Goal: Task Accomplishment & Management: Use online tool/utility

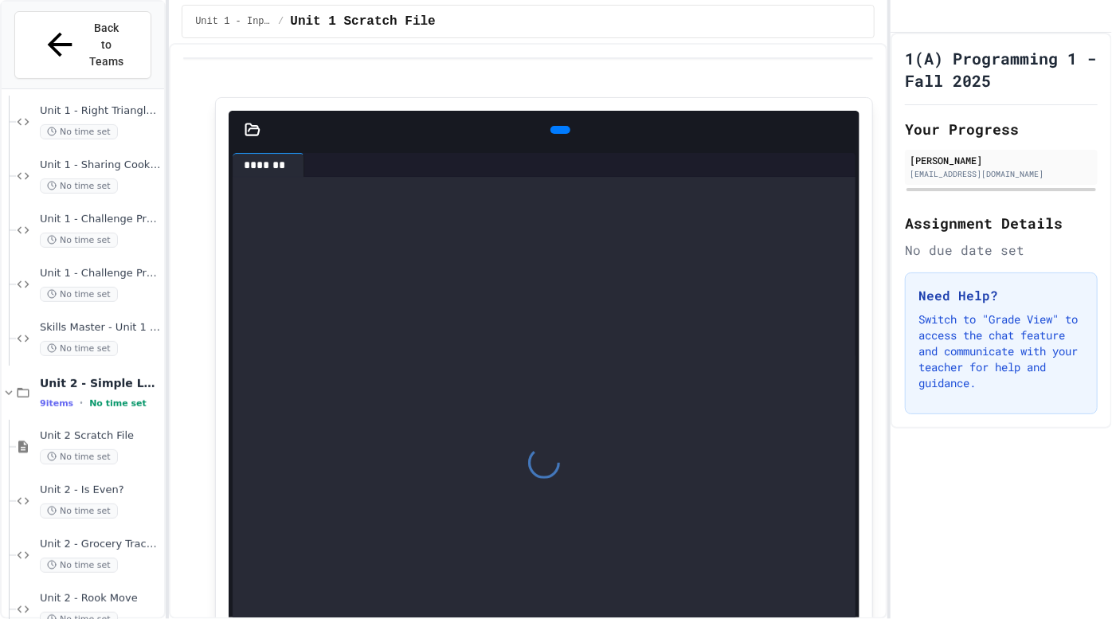
scroll to position [282, 0]
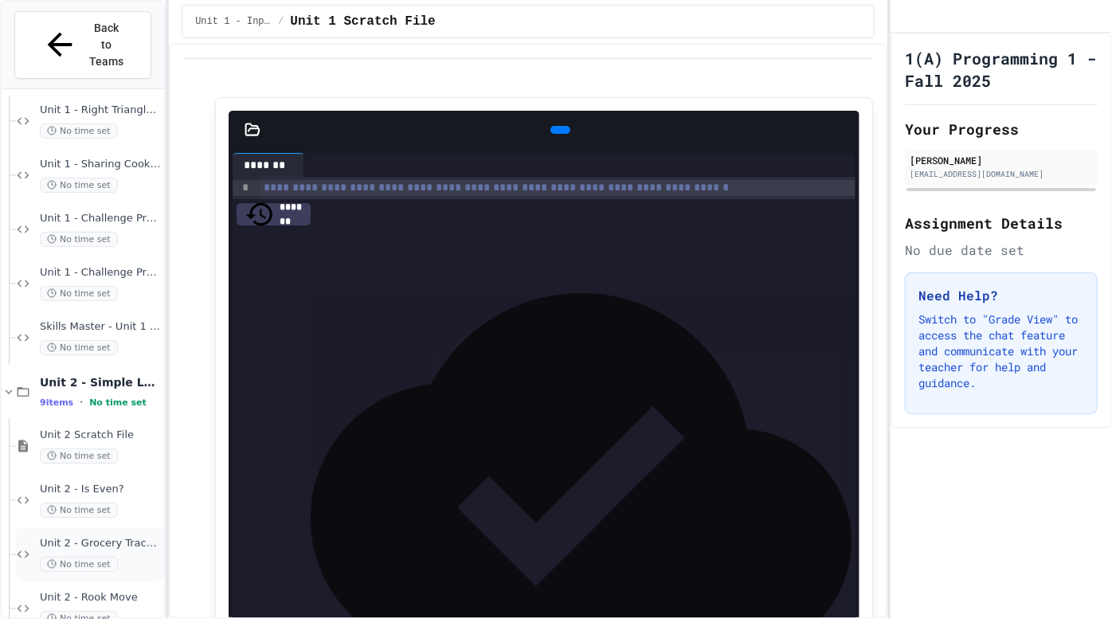
click at [136, 557] on div "No time set" at bounding box center [100, 564] width 121 height 15
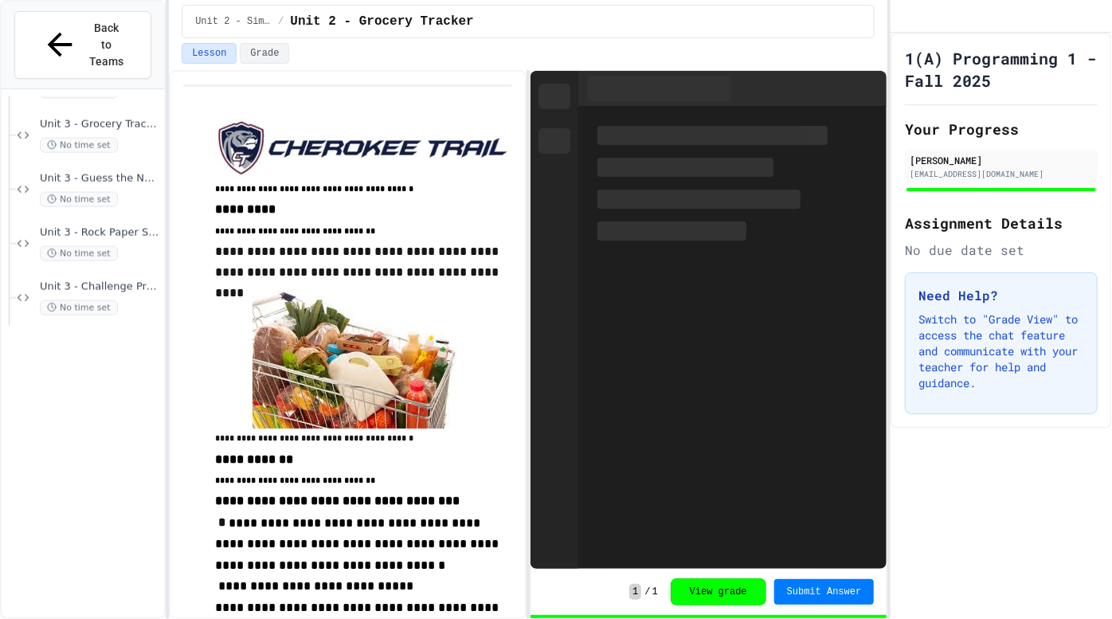
scroll to position [1594, 0]
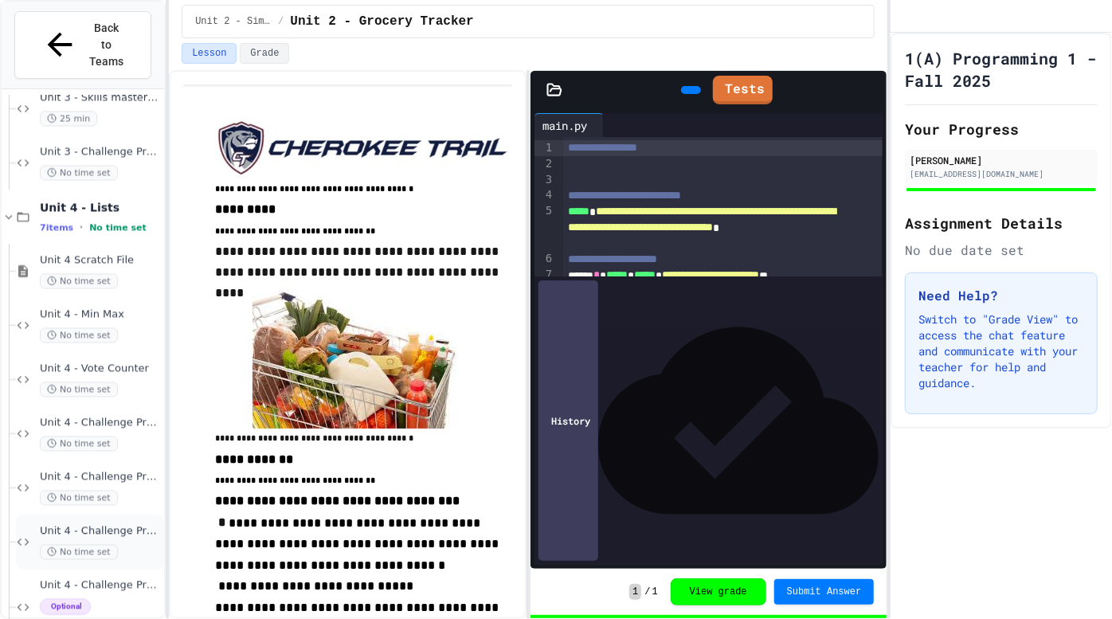
click at [125, 525] on div "Unit 4 - Challenge Project - Python Word Counter No time set" at bounding box center [100, 542] width 121 height 35
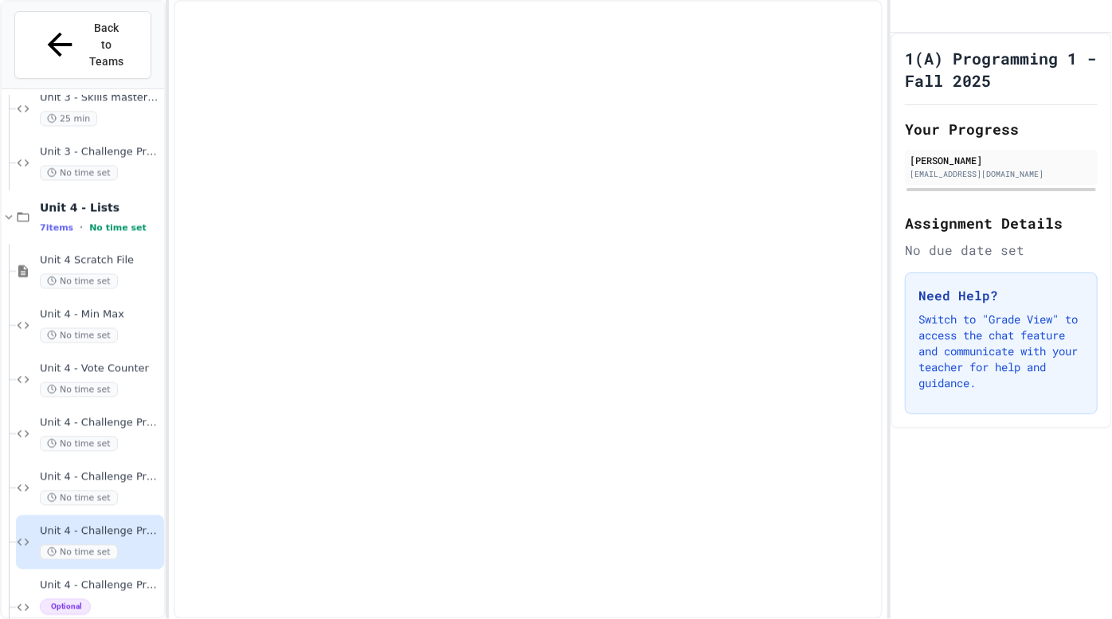
scroll to position [1562, 0]
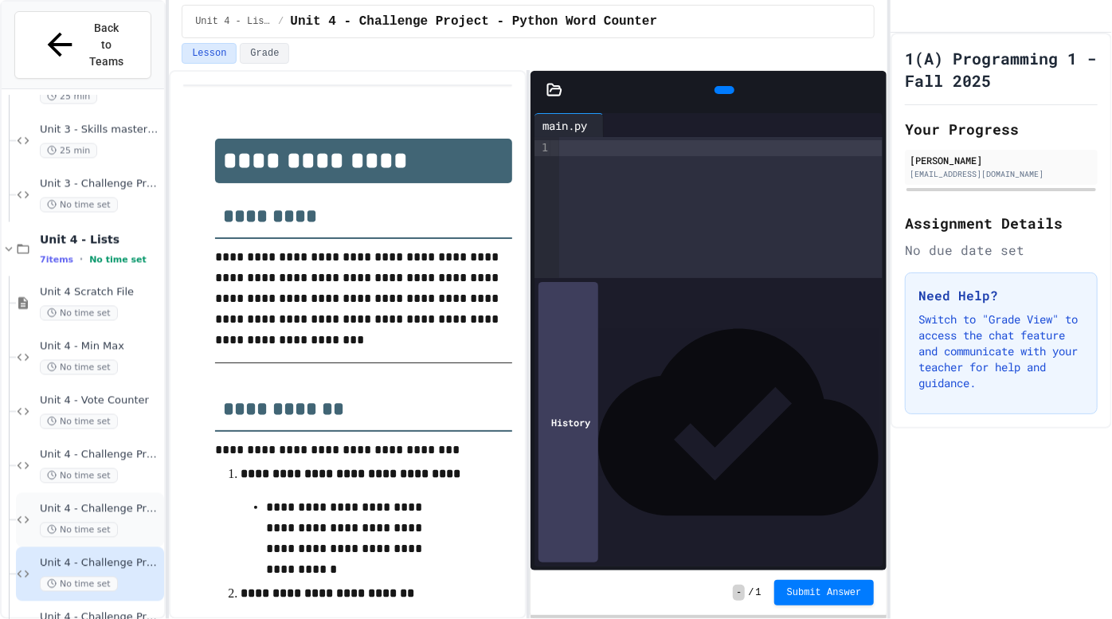
click at [135, 503] on div "Unit 4 - Challenge Projects - Quizlet - Even groups No time set" at bounding box center [100, 520] width 121 height 35
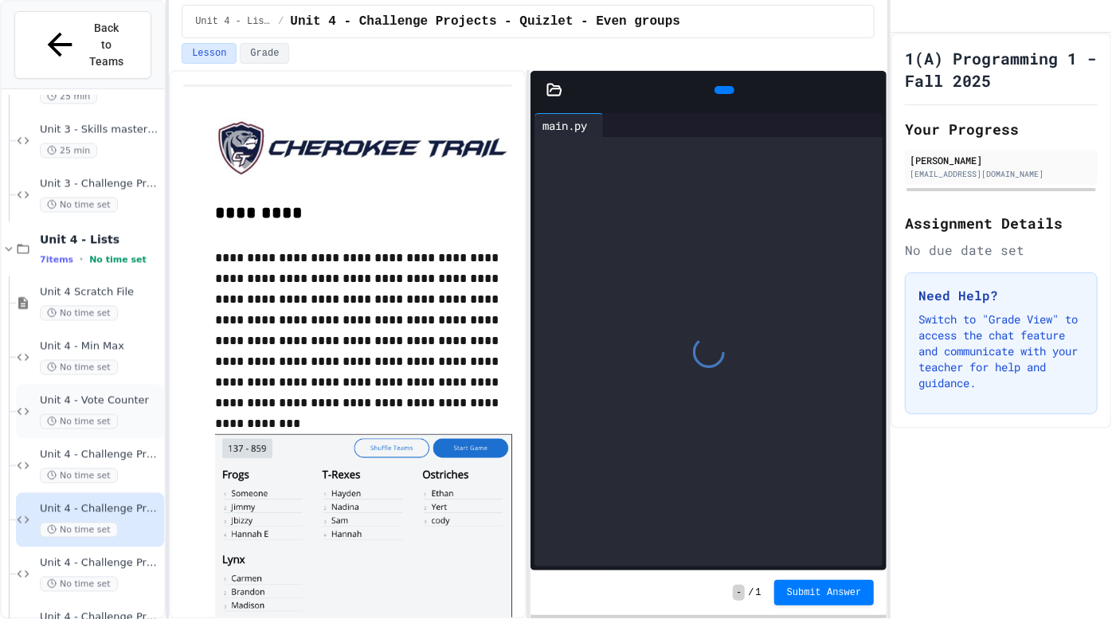
click at [144, 394] on span "Unit 4 - Vote Counter" at bounding box center [100, 401] width 121 height 14
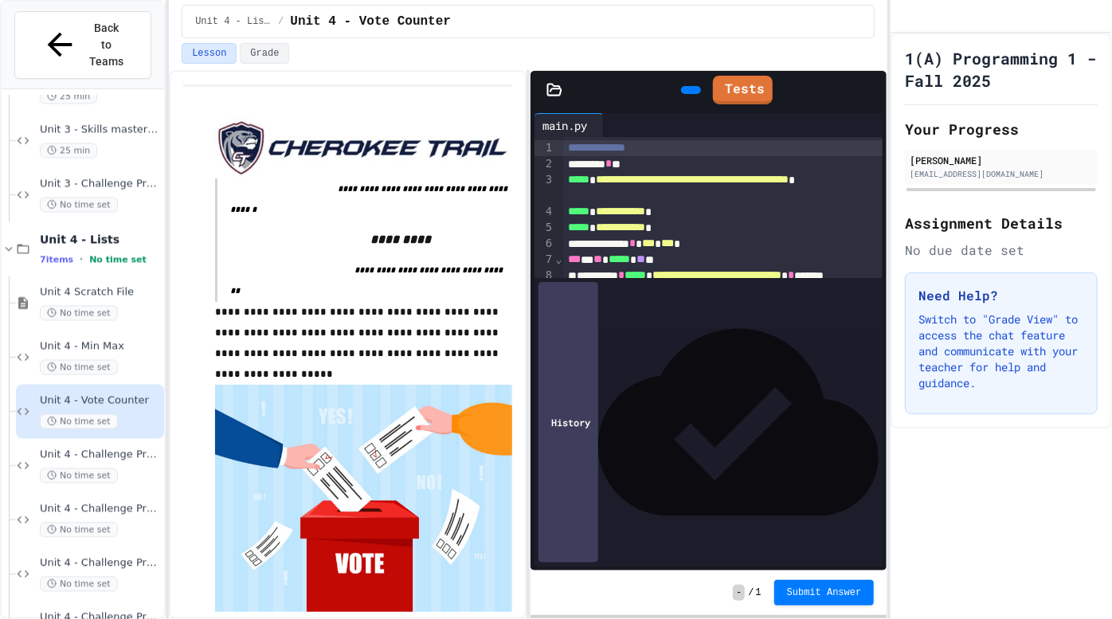
click at [695, 94] on icon at bounding box center [699, 99] width 9 height 11
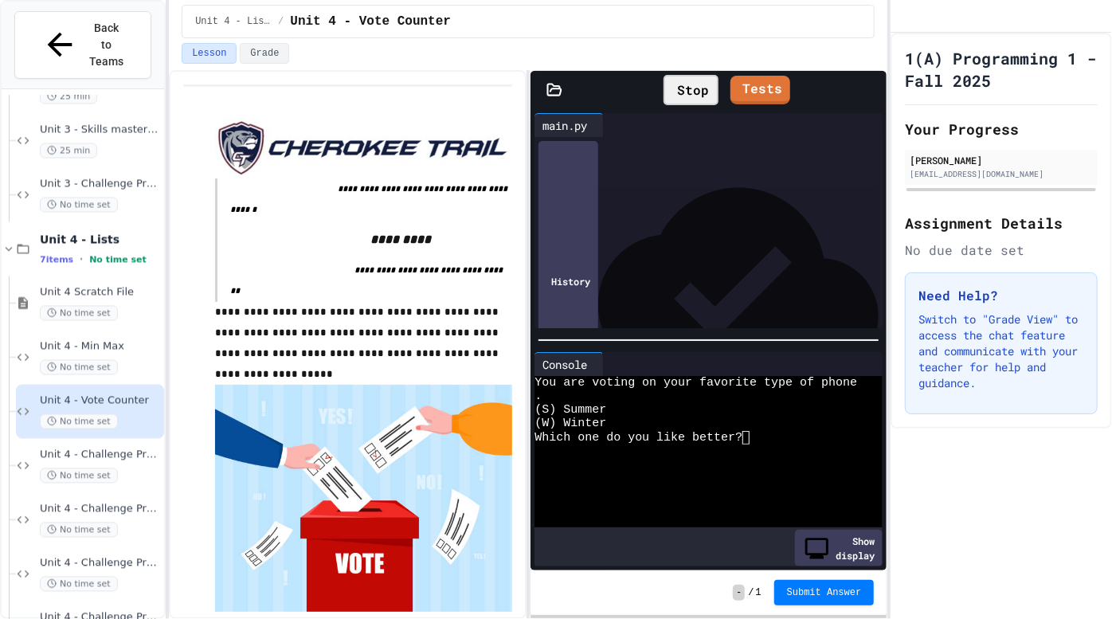
click at [753, 434] on textarea "Terminal input" at bounding box center [752, 438] width 7 height 14
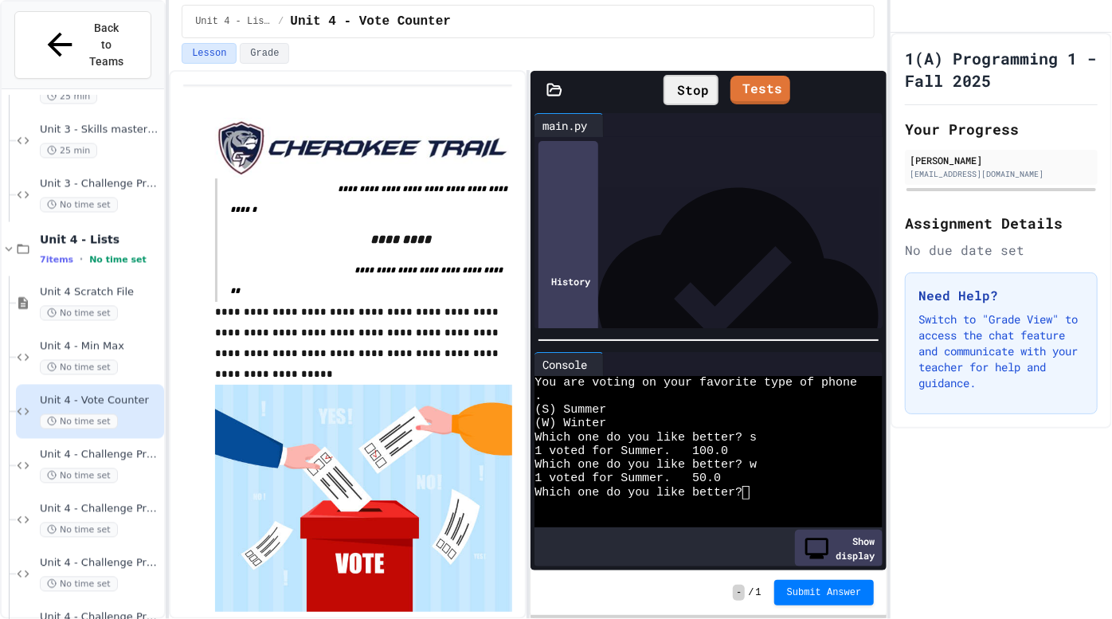
click at [679, 85] on div "Stop" at bounding box center [690, 90] width 55 height 30
click at [610, 185] on span "**********" at bounding box center [692, 179] width 193 height 11
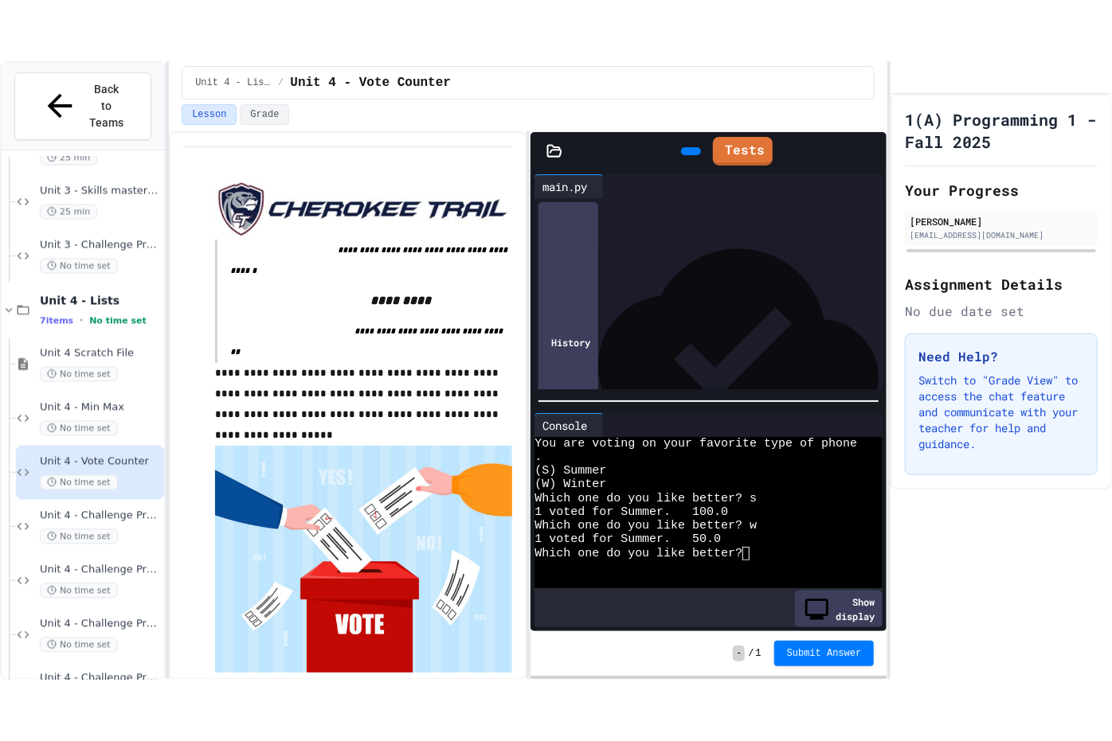
scroll to position [287, 0]
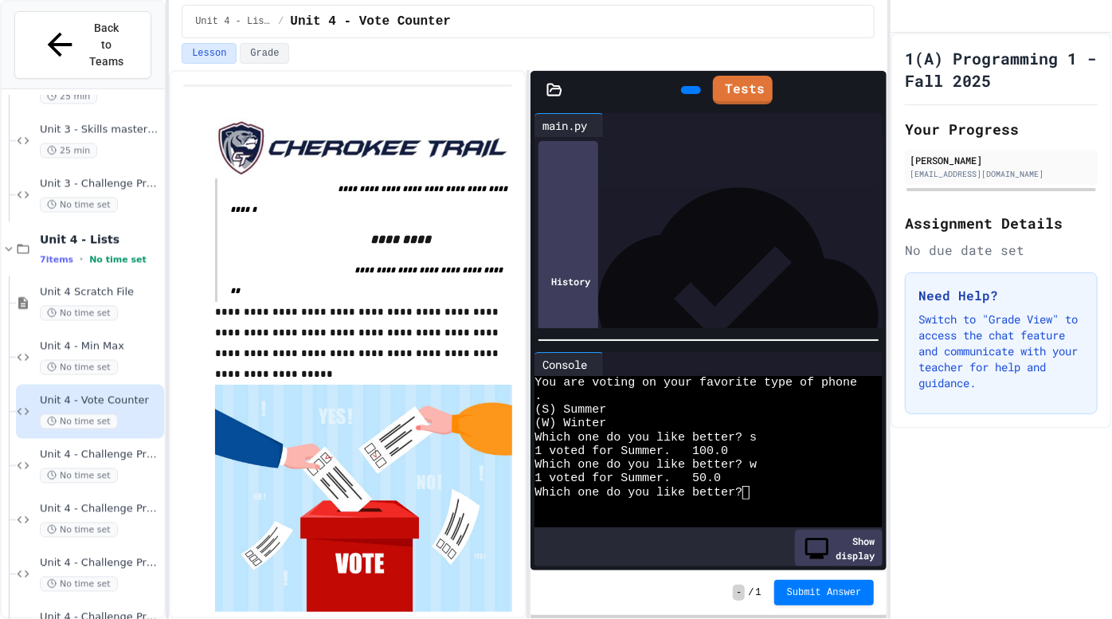
click at [870, 102] on div at bounding box center [878, 90] width 16 height 37
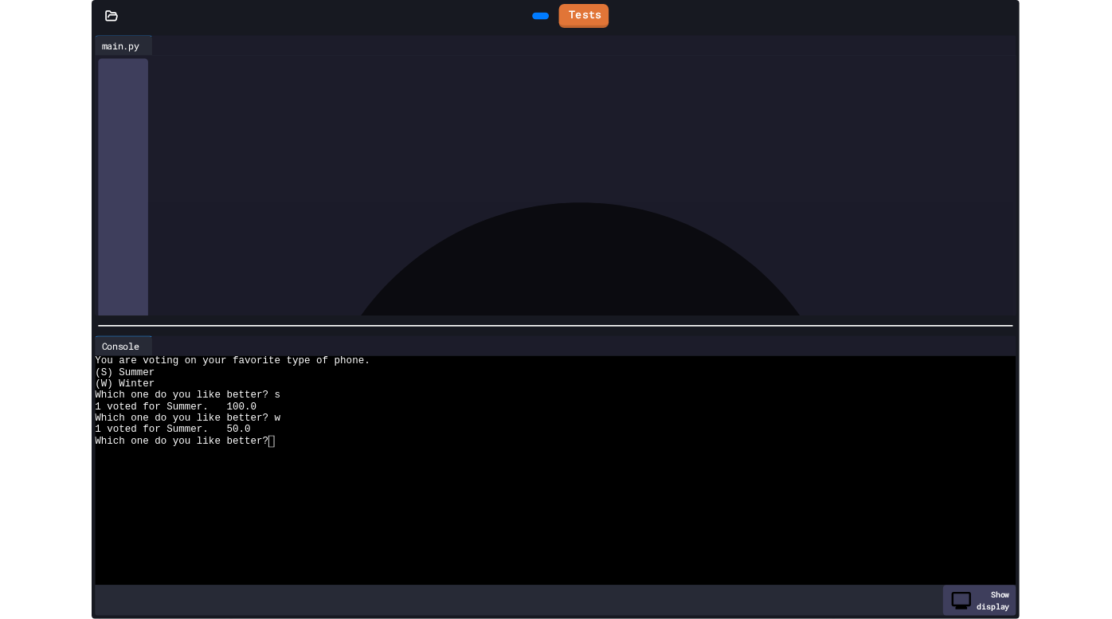
scroll to position [1472, 0]
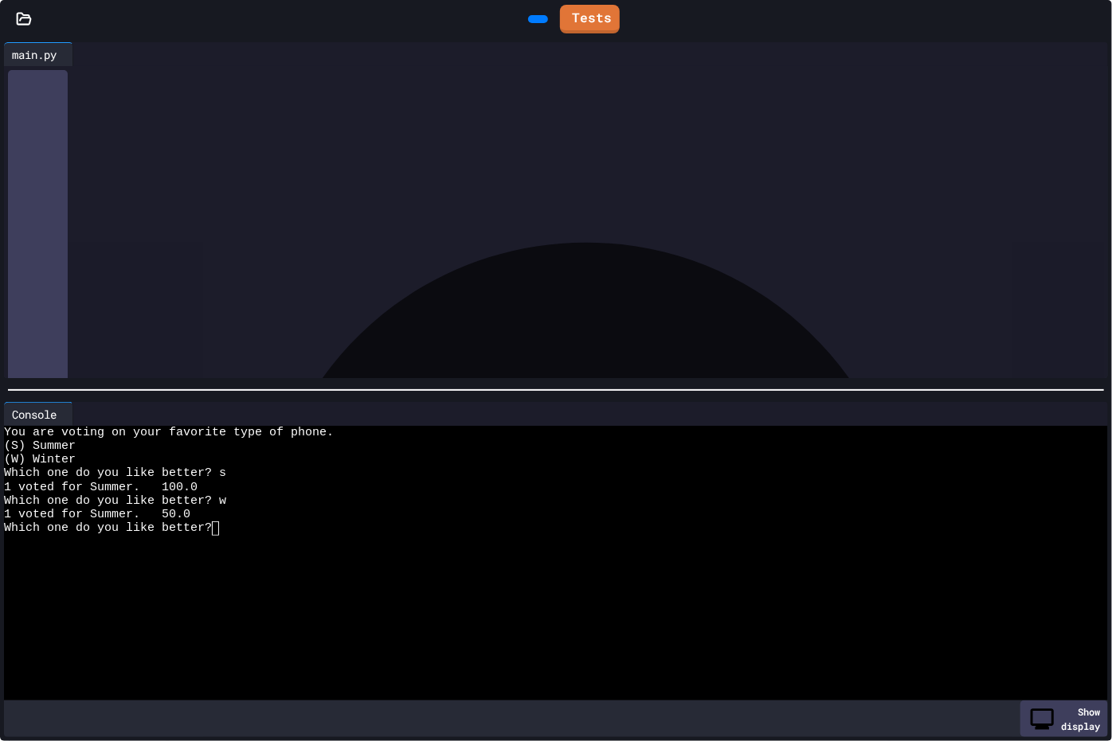
click at [869, 247] on div "To enrich screen reader interactions, please activate Accessibility in Grammarl…" at bounding box center [570, 250] width 1076 height 16
click at [536, 19] on icon at bounding box center [536, 19] width 0 height 0
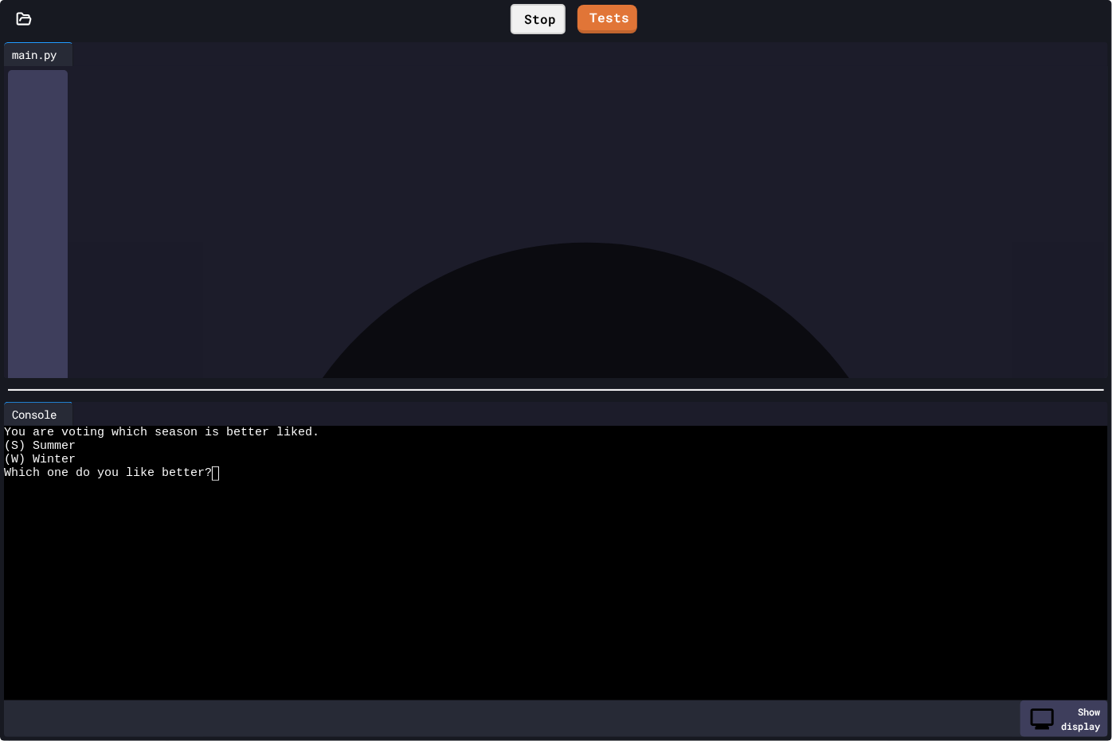
click at [522, 18] on div "Stop" at bounding box center [538, 19] width 55 height 30
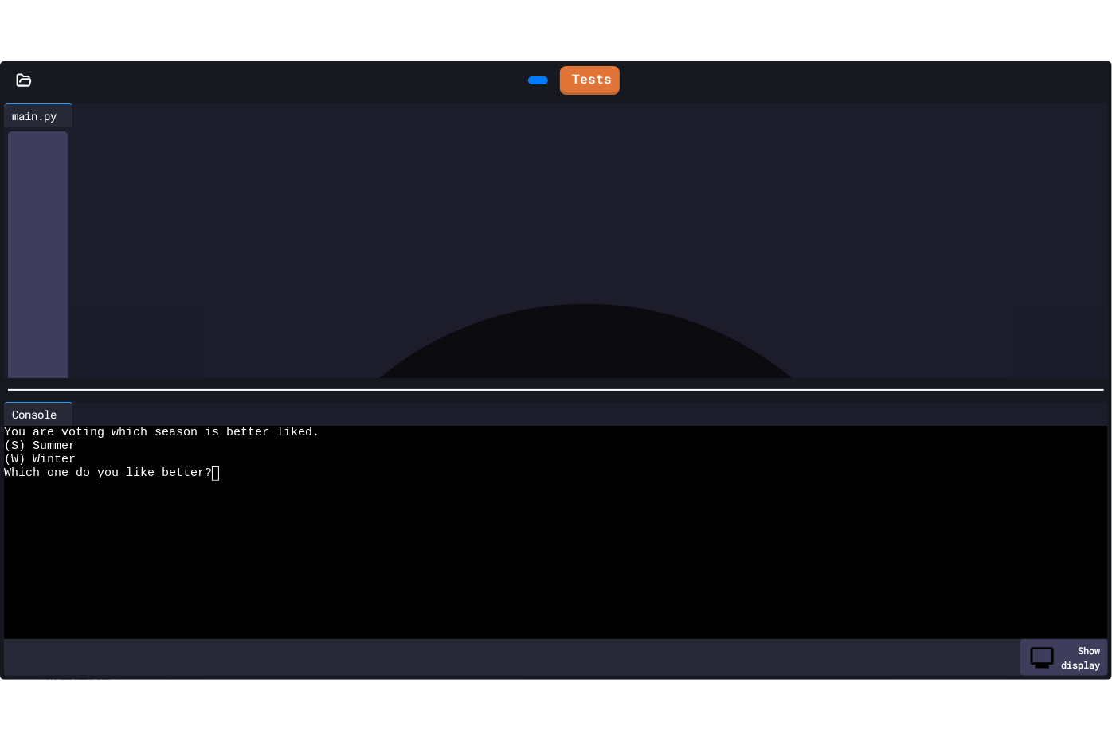
scroll to position [303, 0]
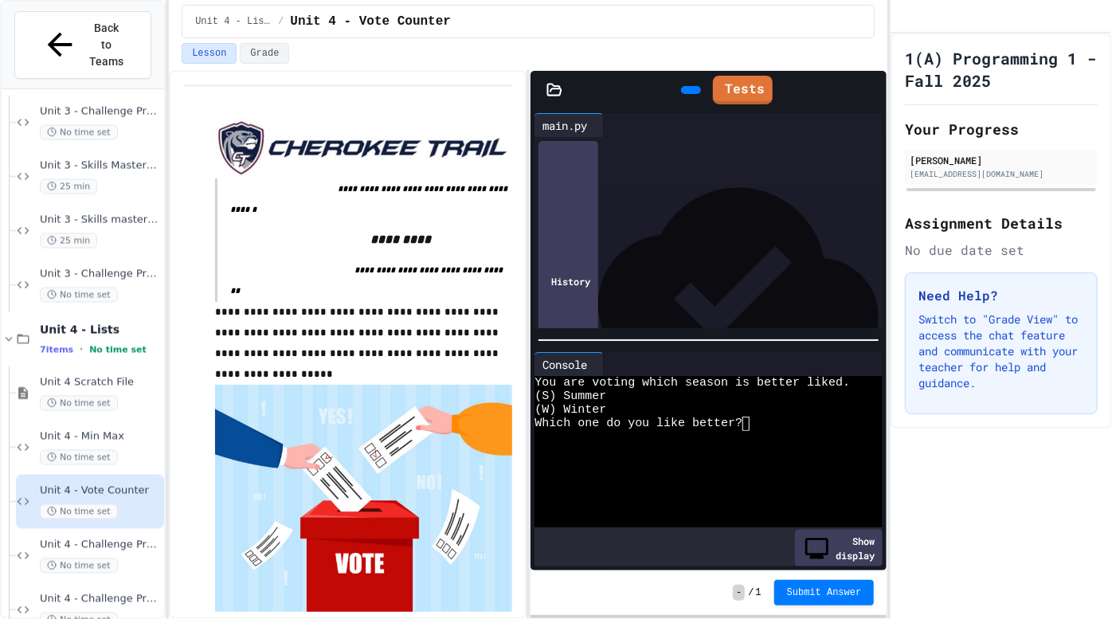
click at [870, 90] on icon at bounding box center [870, 90] width 0 height 0
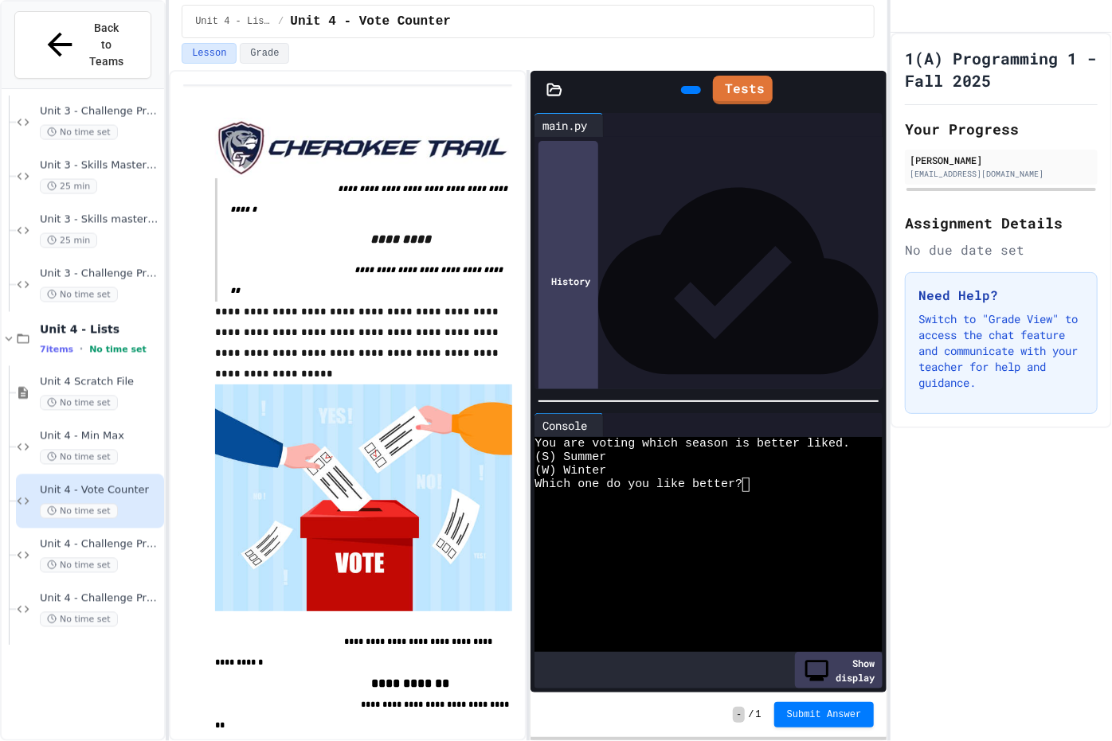
scroll to position [223, 0]
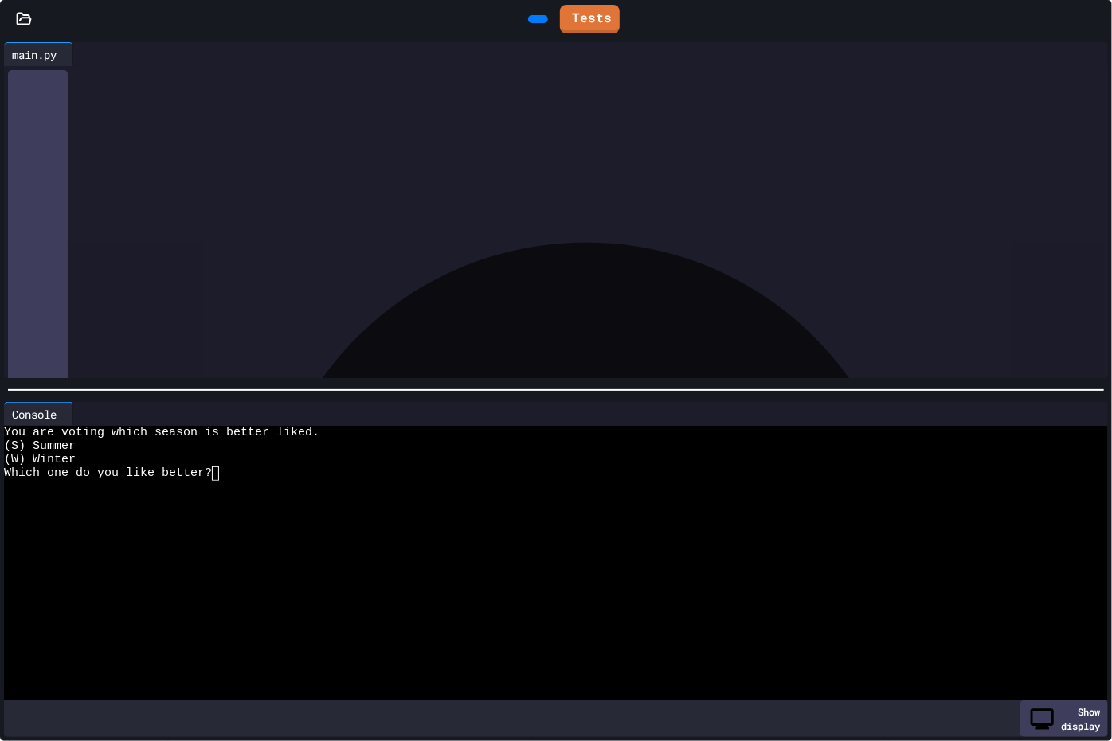
click at [475, 495] on div at bounding box center [541, 502] width 1075 height 14
click at [221, 473] on textarea "Terminal input" at bounding box center [222, 474] width 7 height 14
click at [536, 19] on icon at bounding box center [536, 19] width 0 height 0
click at [330, 495] on div at bounding box center [541, 502] width 1075 height 14
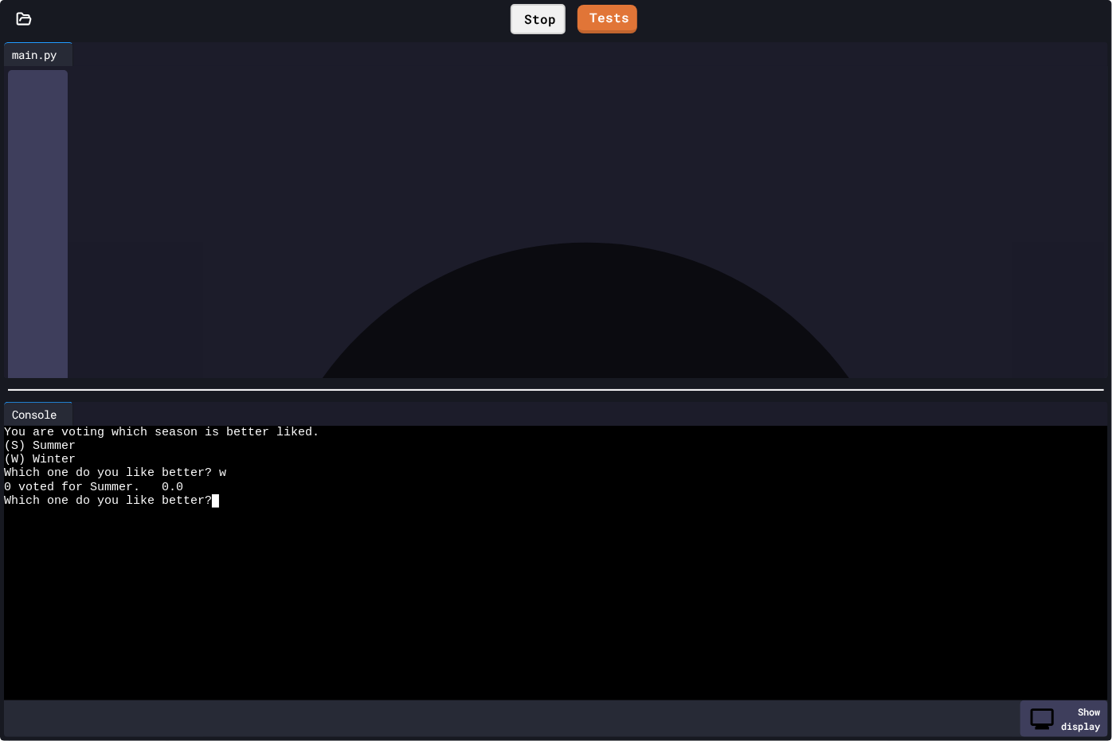
click at [431, 78] on div "**********" at bounding box center [554, 77] width 1045 height 16
click at [522, 18] on div "Stop" at bounding box center [538, 19] width 55 height 30
click at [542, 23] on icon at bounding box center [546, 28] width 9 height 11
click at [359, 481] on div at bounding box center [541, 488] width 1075 height 14
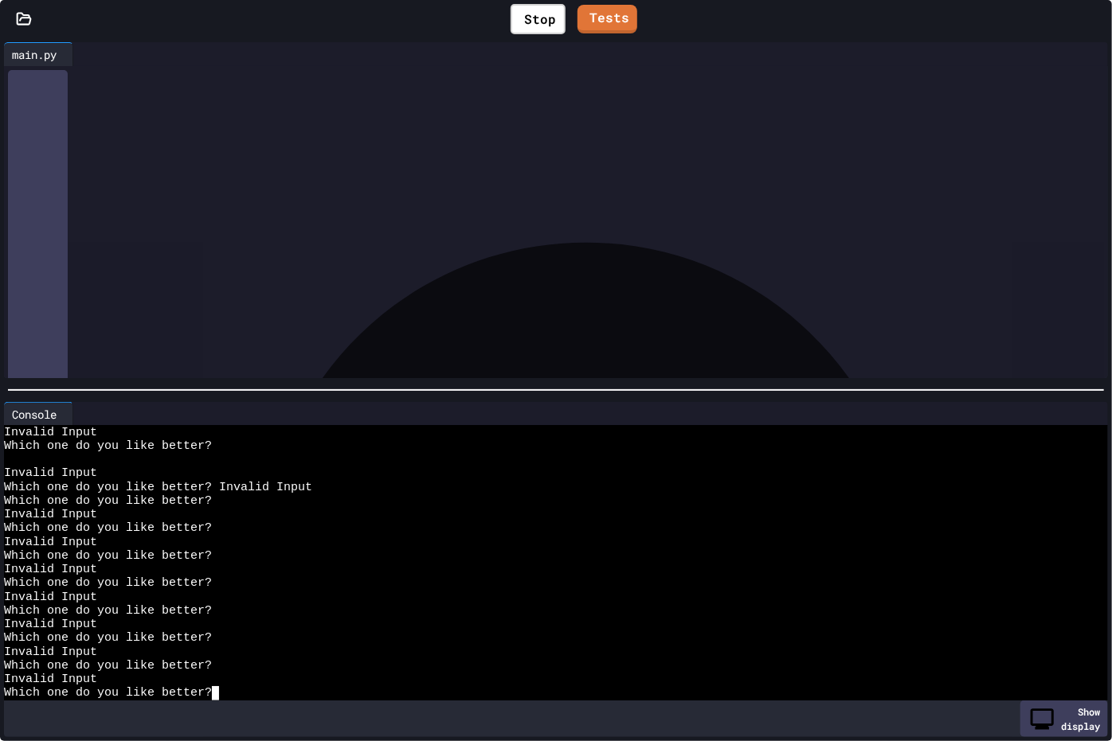
scroll to position [2, 0]
click at [514, 10] on div "Stop" at bounding box center [538, 19] width 55 height 30
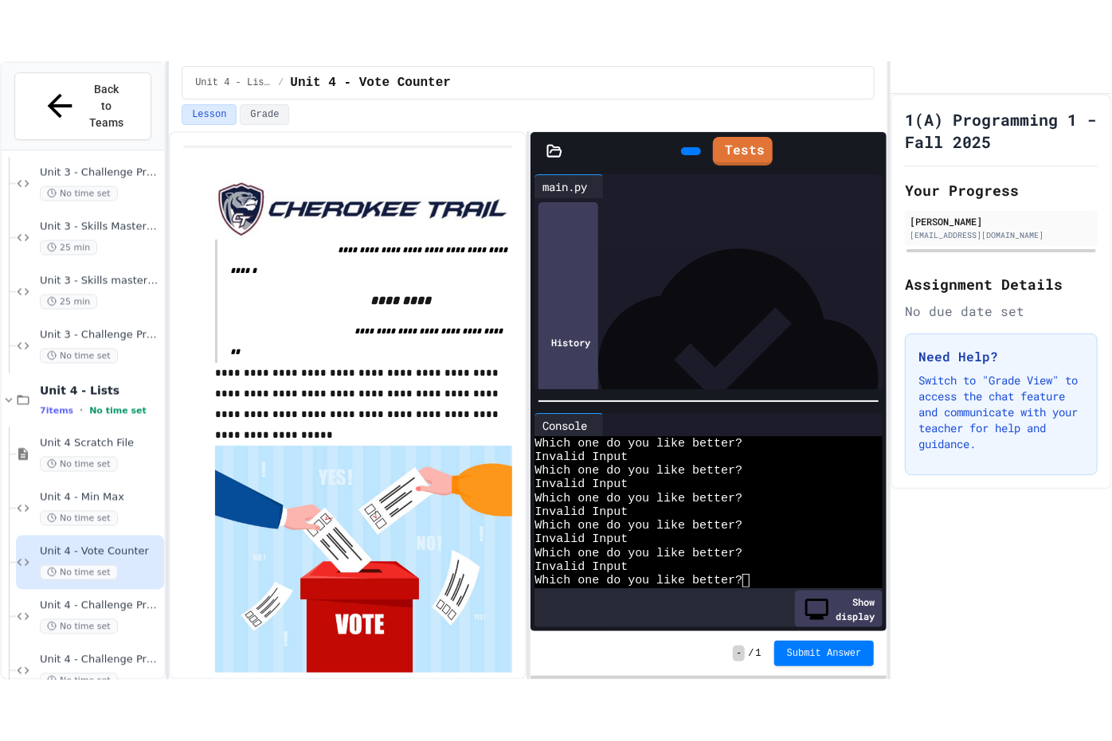
scroll to position [197, 0]
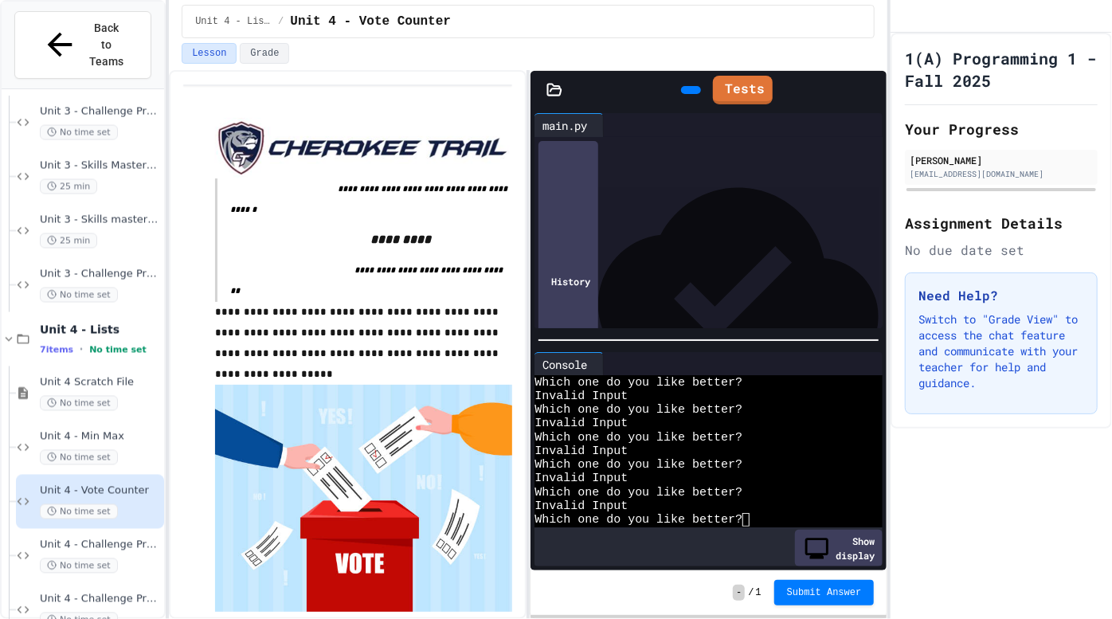
click at [644, 242] on div "**********" at bounding box center [707, 230] width 289 height 32
click at [870, 90] on icon at bounding box center [870, 90] width 0 height 0
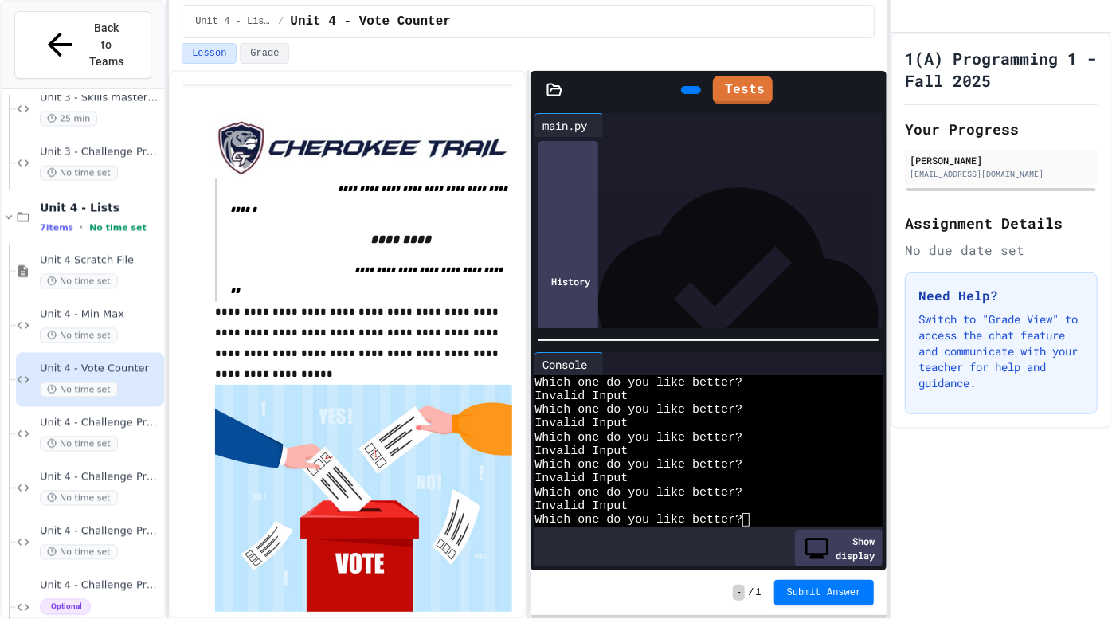
scroll to position [180, 0]
click at [122, 436] on div "No time set" at bounding box center [100, 443] width 121 height 15
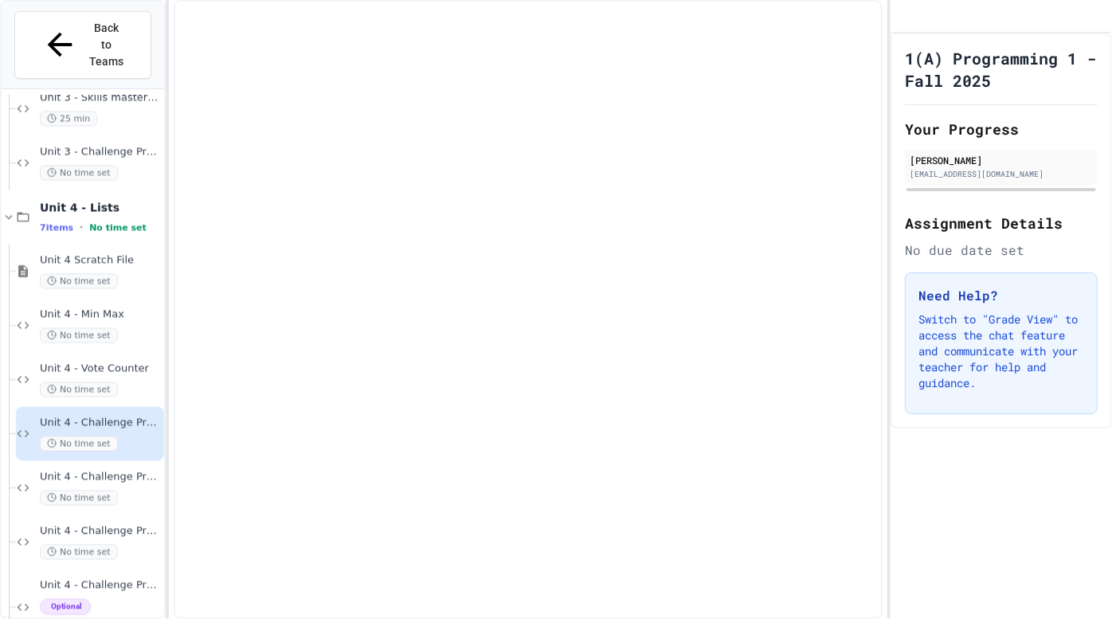
scroll to position [1562, 0]
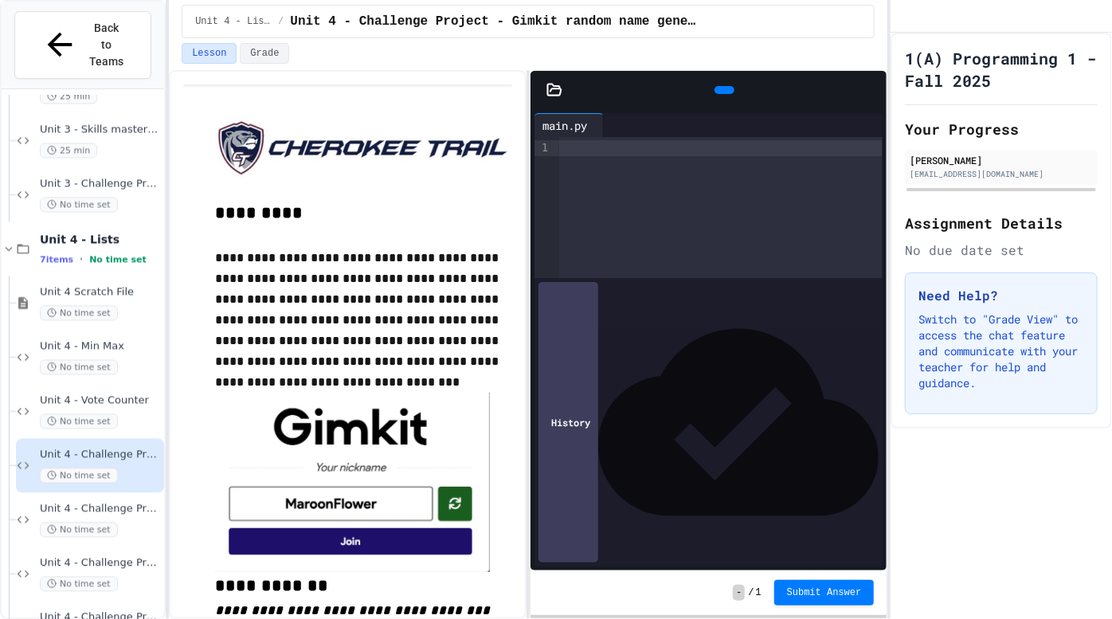
click at [581, 147] on div at bounding box center [721, 148] width 324 height 16
click at [675, 151] on div "**********" at bounding box center [710, 148] width 303 height 16
click at [710, 151] on div "**********" at bounding box center [710, 148] width 303 height 16
click at [778, 151] on div "**********" at bounding box center [710, 148] width 303 height 16
click at [678, 151] on span "*" at bounding box center [674, 147] width 6 height 11
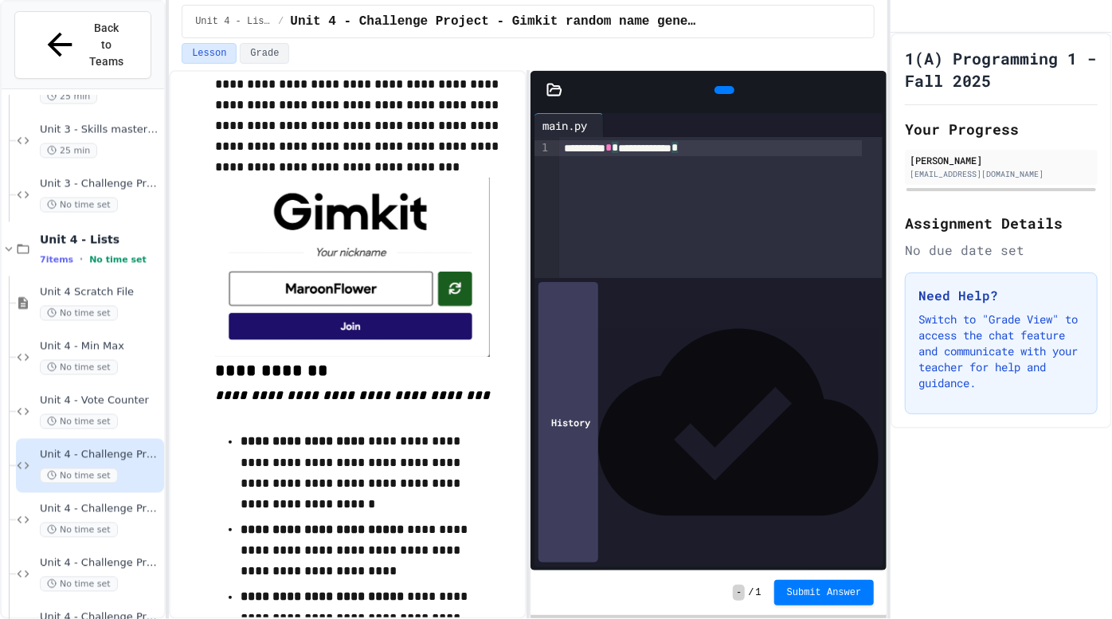
scroll to position [215, 0]
click at [69, 306] on span "No time set" at bounding box center [79, 313] width 78 height 15
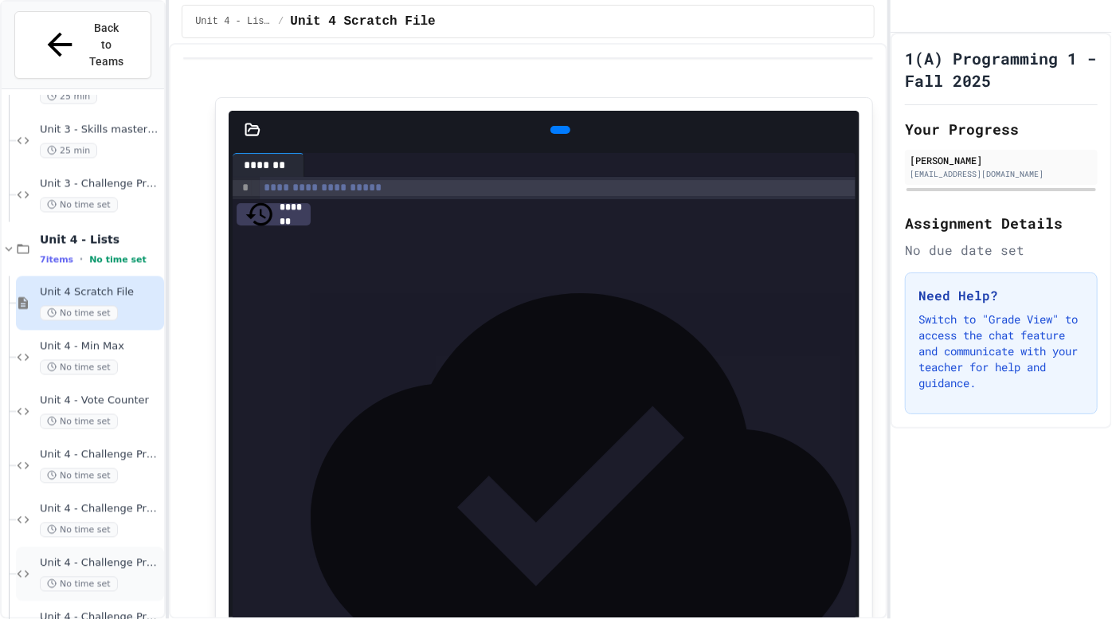
scroll to position [1594, 0]
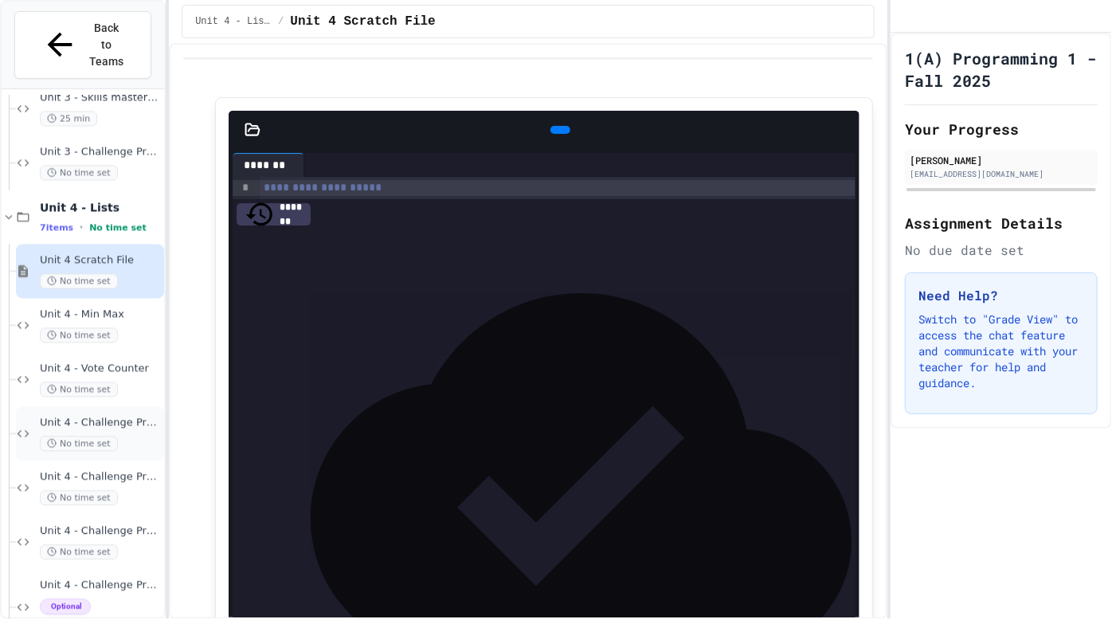
click at [137, 436] on div "No time set" at bounding box center [100, 443] width 121 height 15
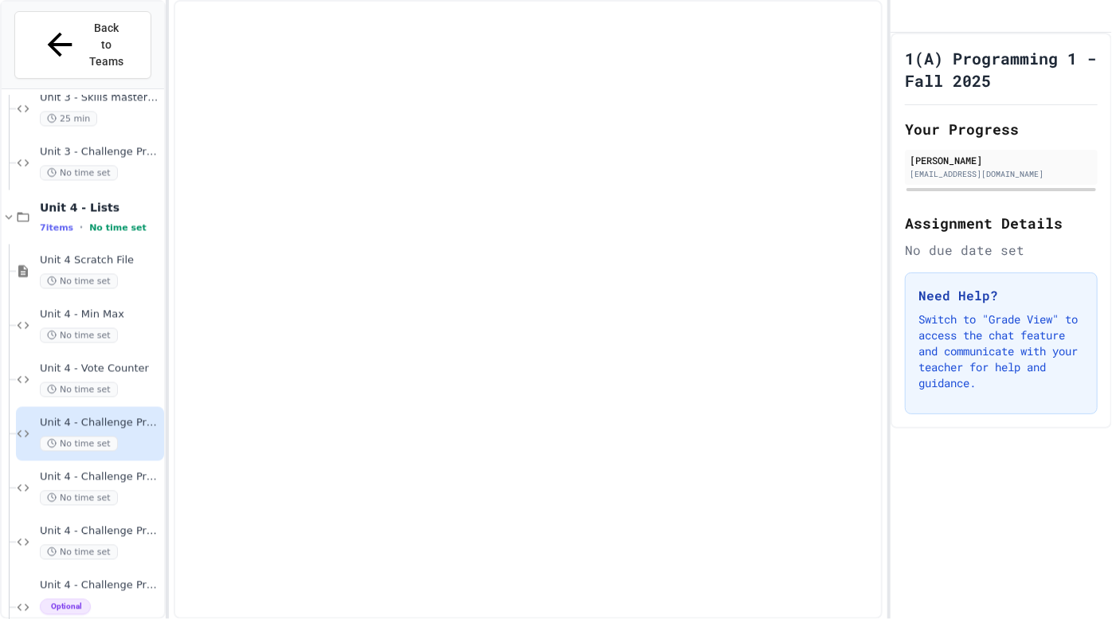
scroll to position [1562, 0]
